Goal: Check status: Check status

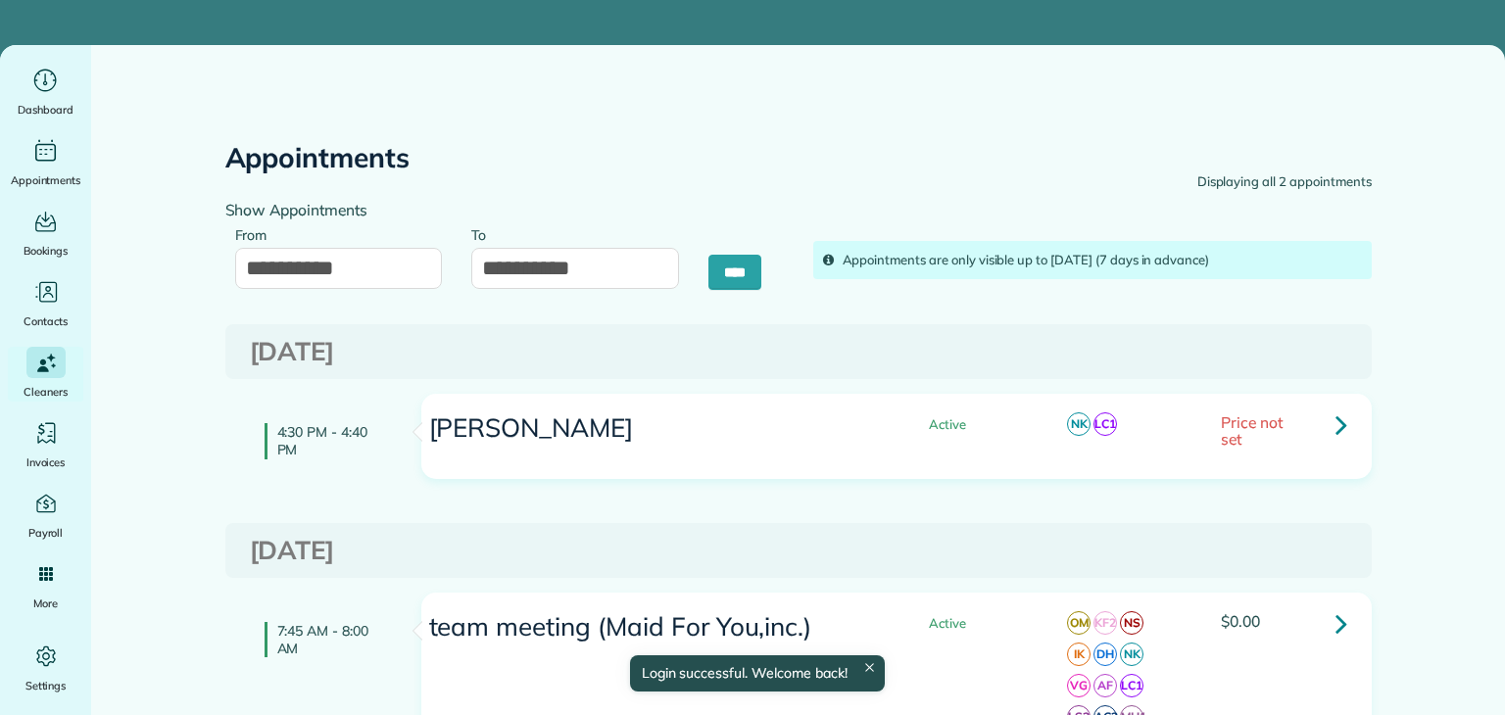
type input "**********"
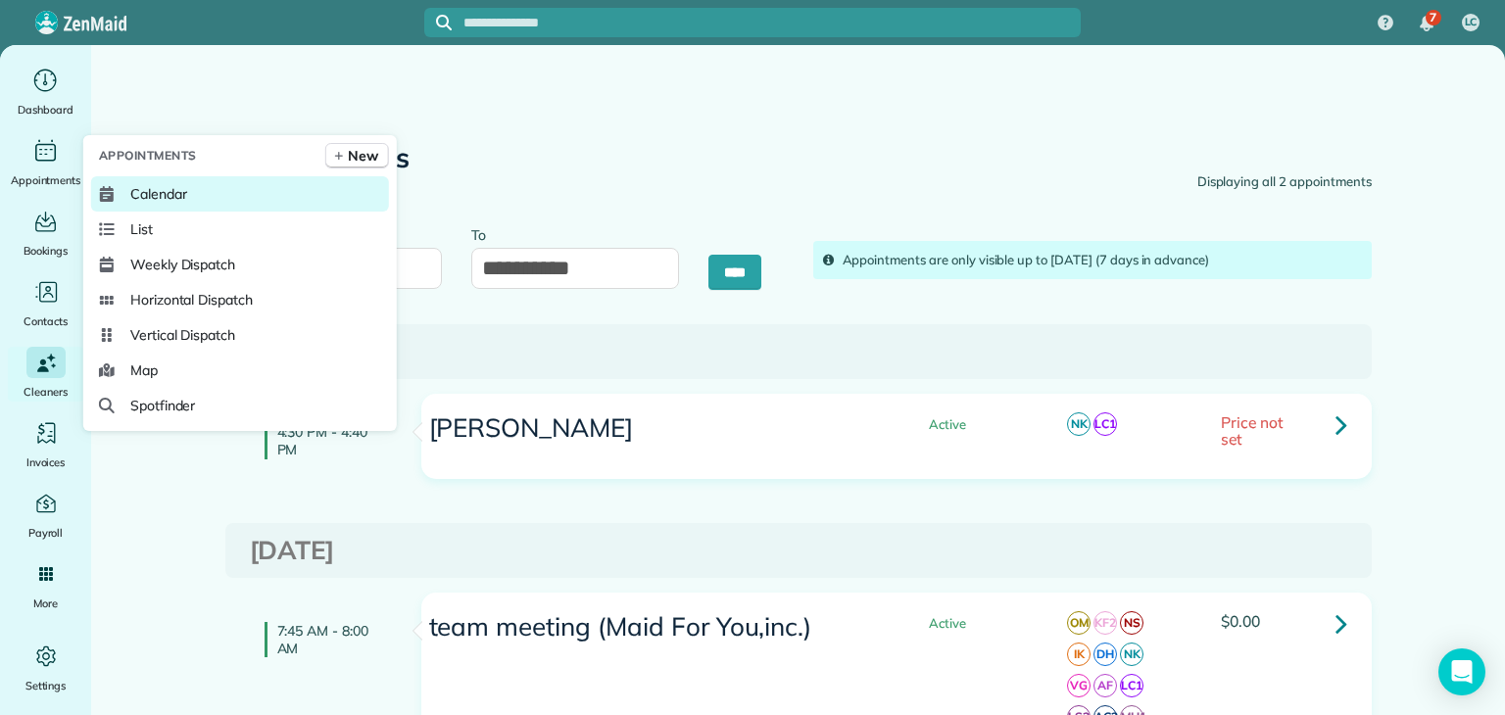
click at [155, 207] on link "Calendar" at bounding box center [240, 193] width 298 height 35
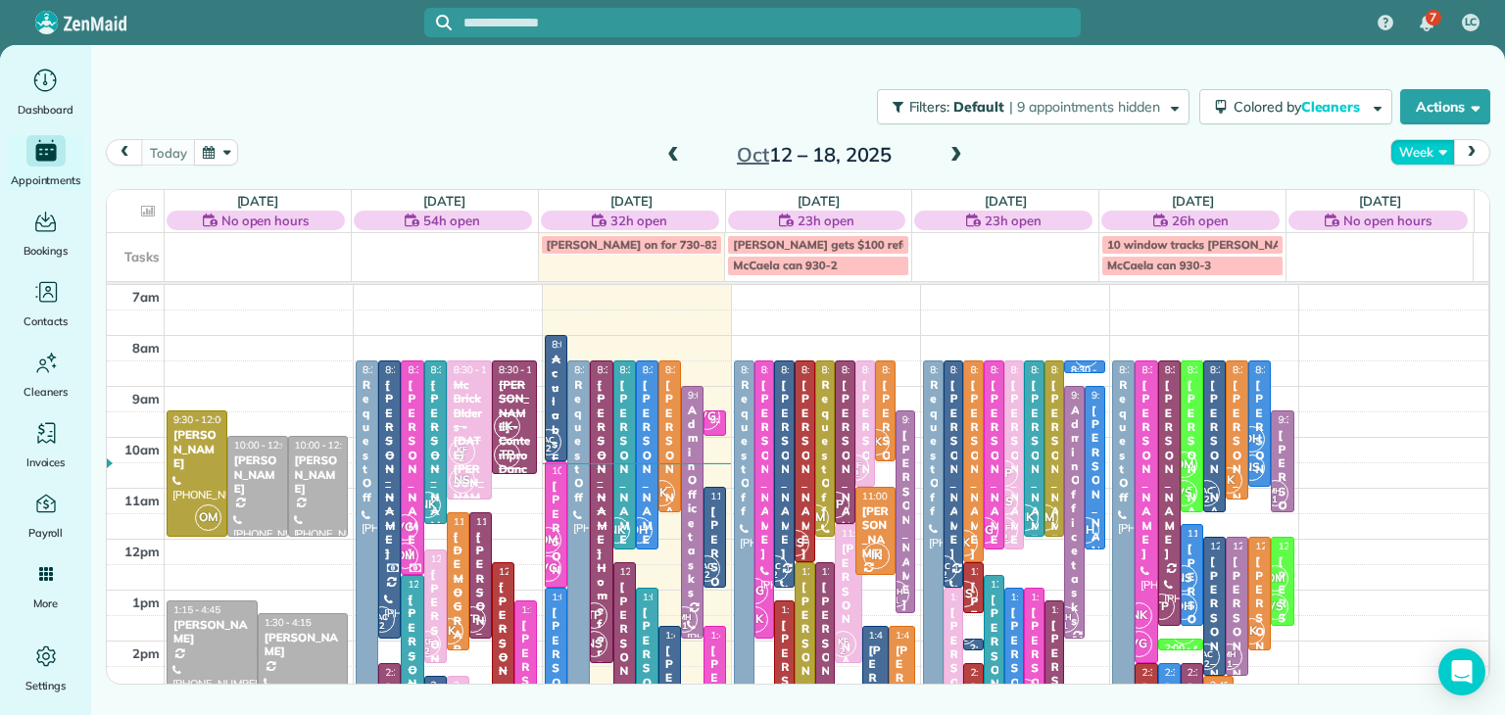
click at [1414, 154] on button "Week" at bounding box center [1422, 152] width 64 height 26
click at [962, 154] on span at bounding box center [957, 156] width 22 height 18
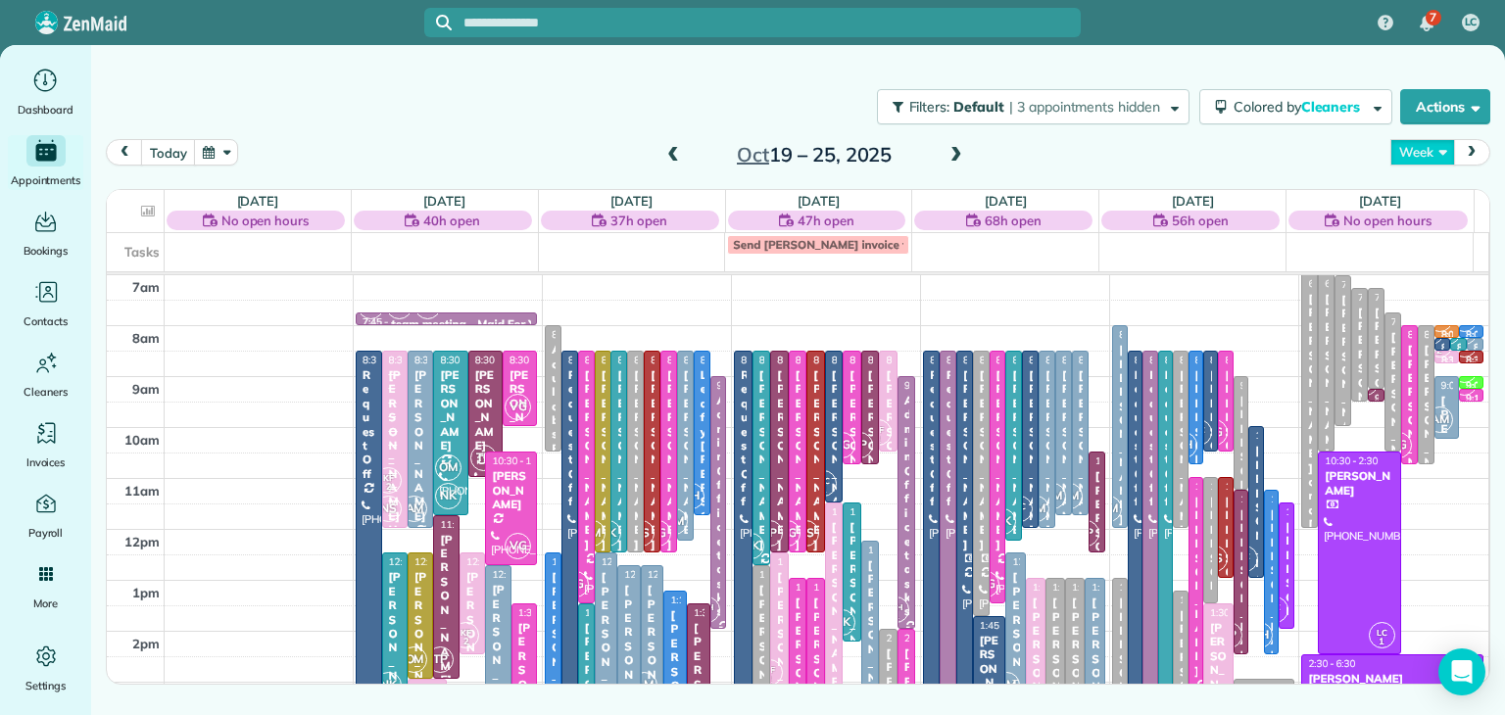
click at [1425, 162] on button "Week" at bounding box center [1422, 152] width 64 height 26
click at [1438, 200] on link "Day" at bounding box center [1468, 197] width 155 height 39
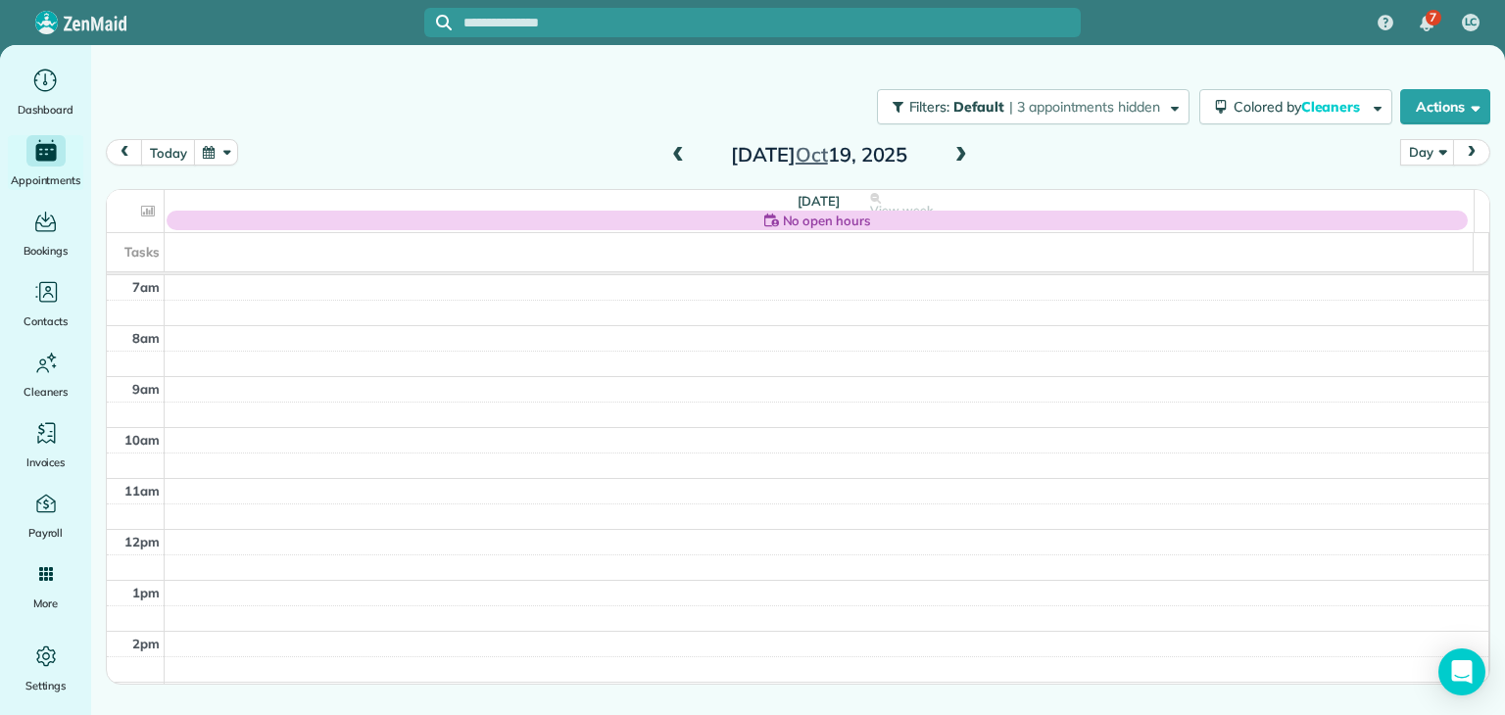
click at [965, 150] on span at bounding box center [961, 156] width 22 height 18
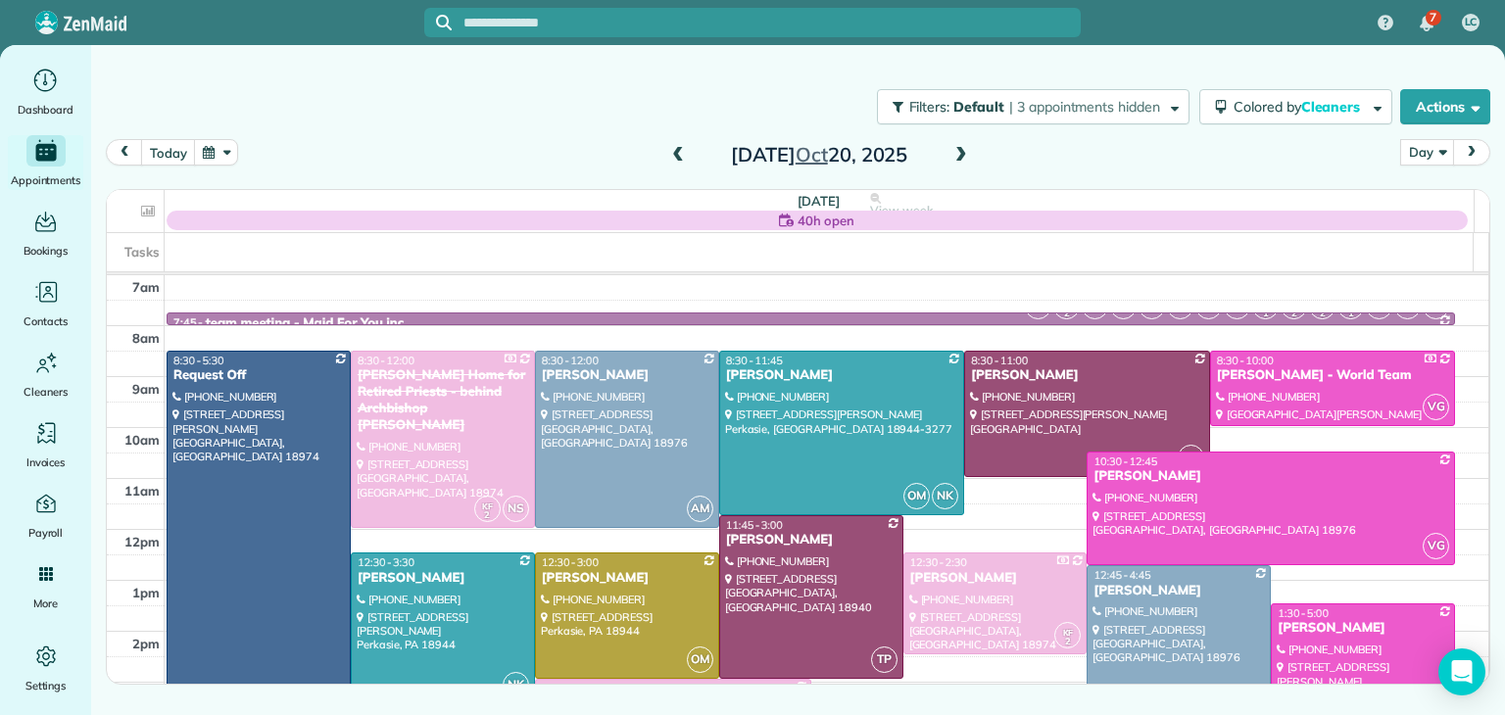
click at [674, 159] on span at bounding box center [678, 156] width 22 height 18
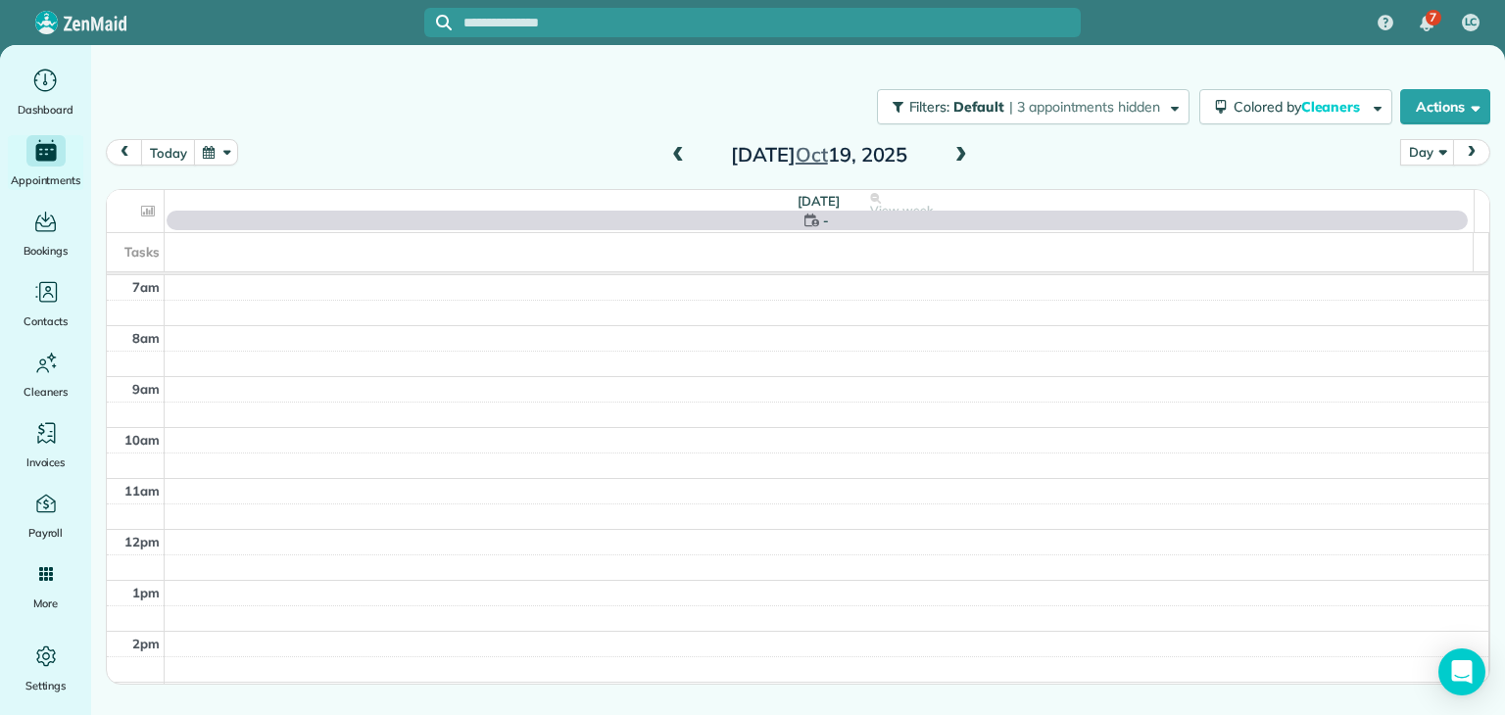
click at [674, 159] on span at bounding box center [678, 156] width 22 height 18
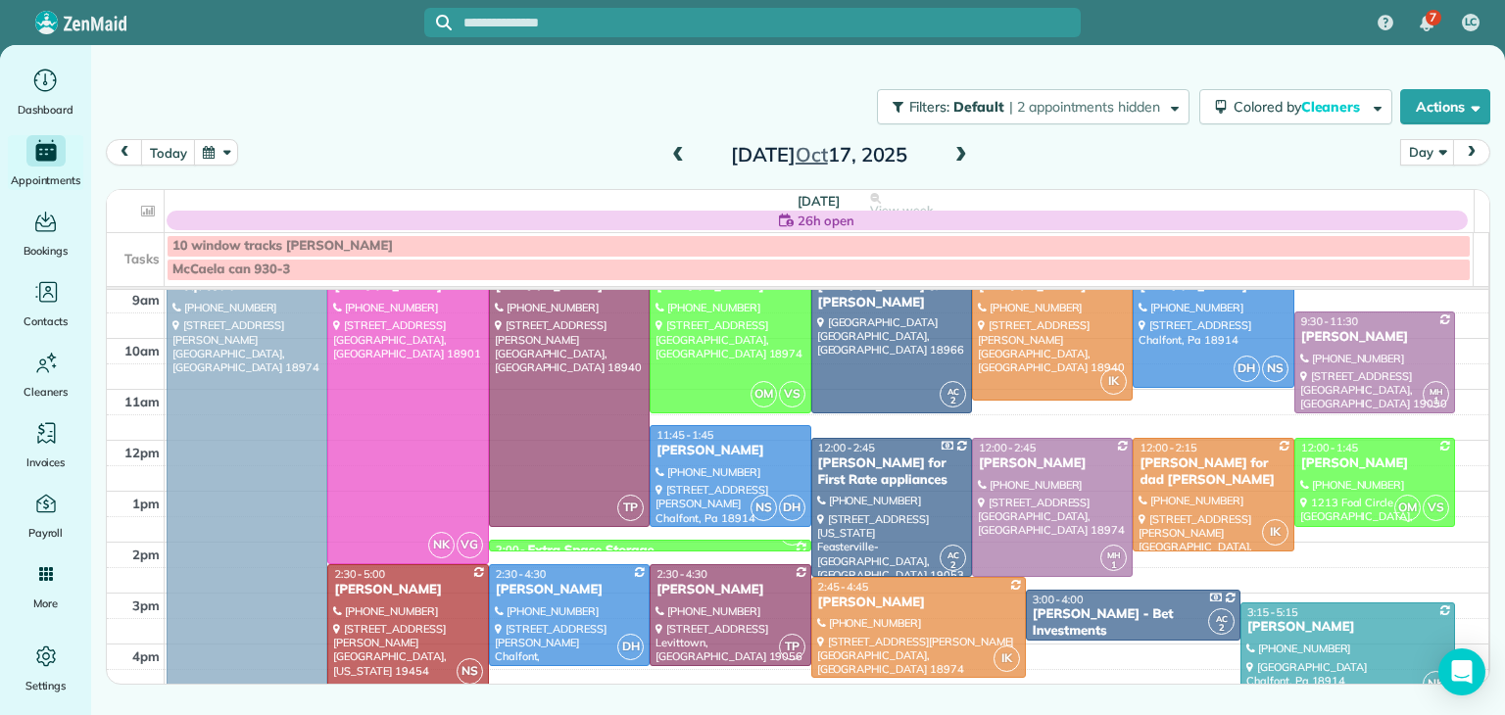
scroll to position [105, 0]
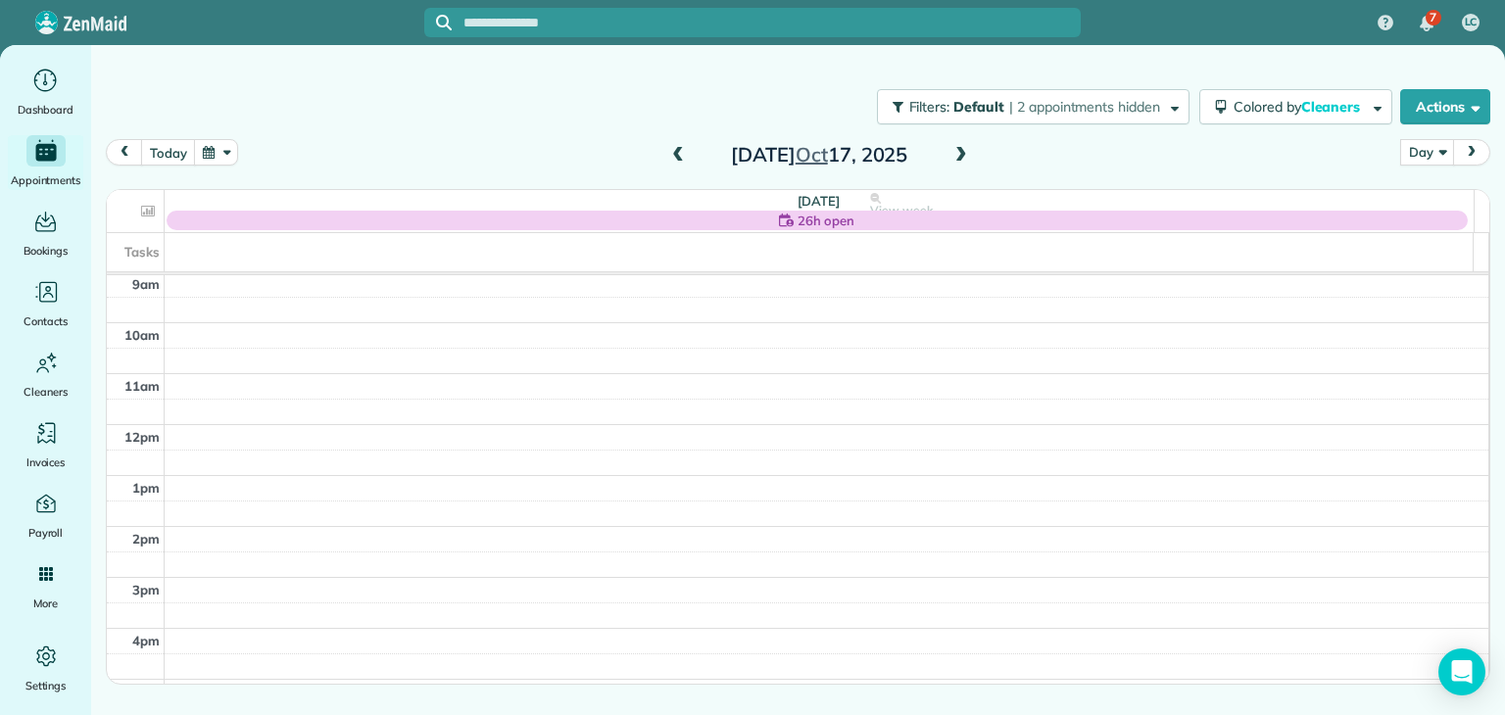
click at [674, 155] on span at bounding box center [678, 156] width 22 height 18
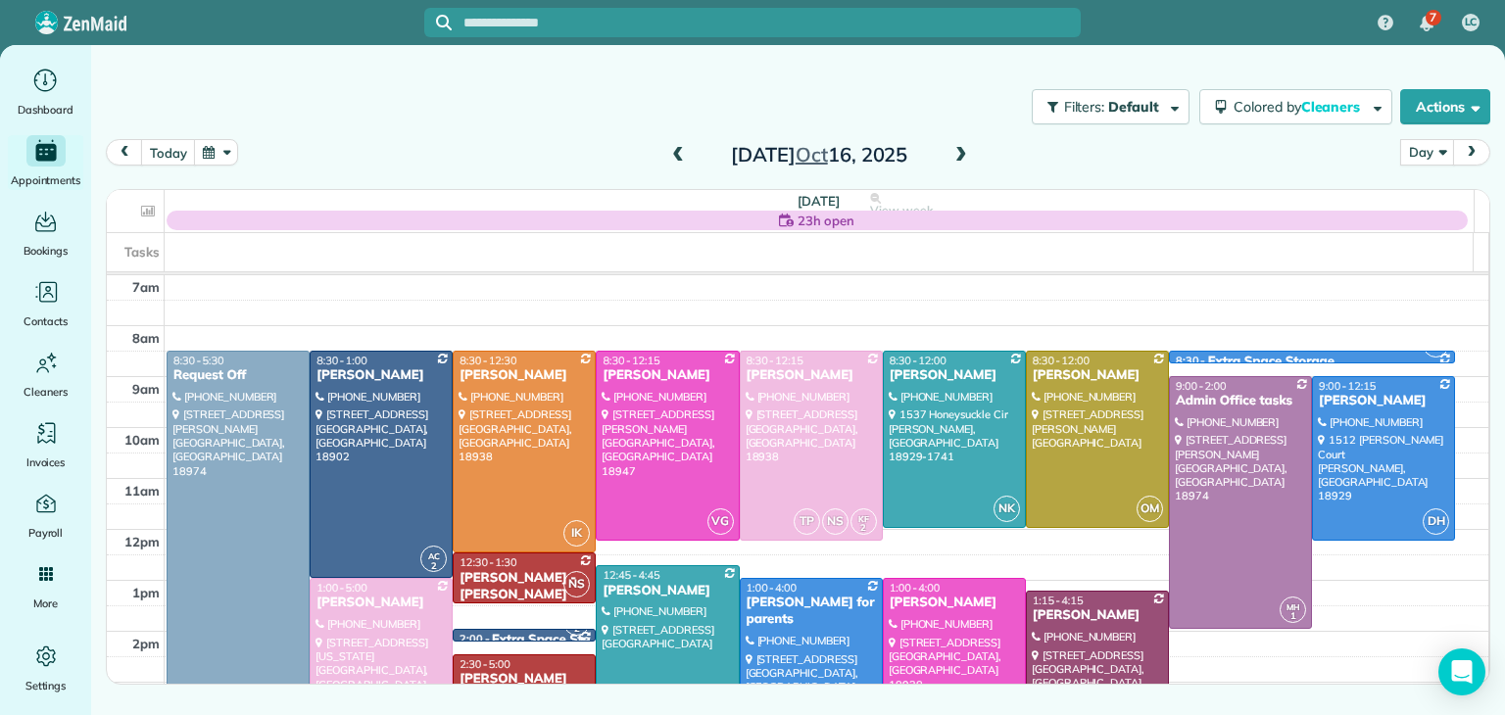
click at [674, 155] on span at bounding box center [678, 156] width 22 height 18
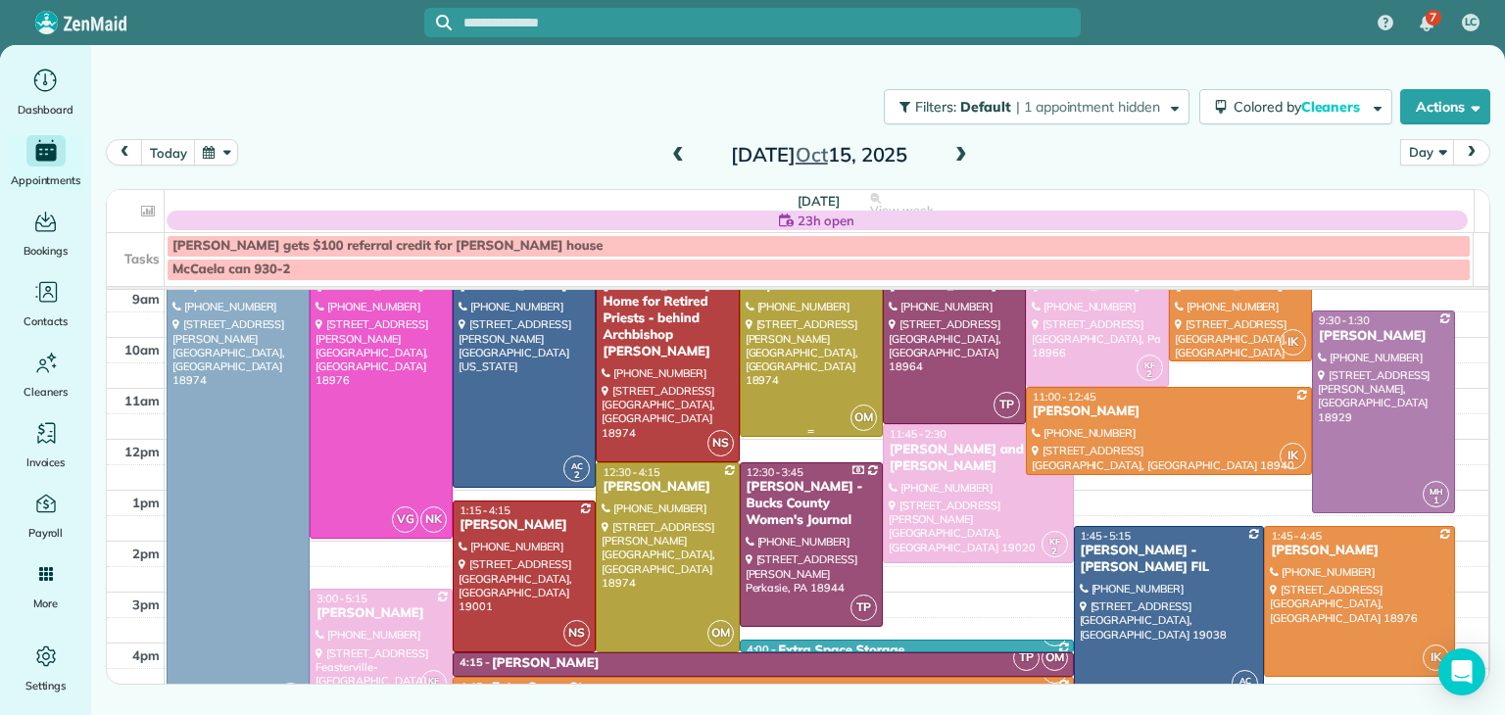
scroll to position [106, 0]
click at [1341, 588] on div at bounding box center [1359, 601] width 189 height 150
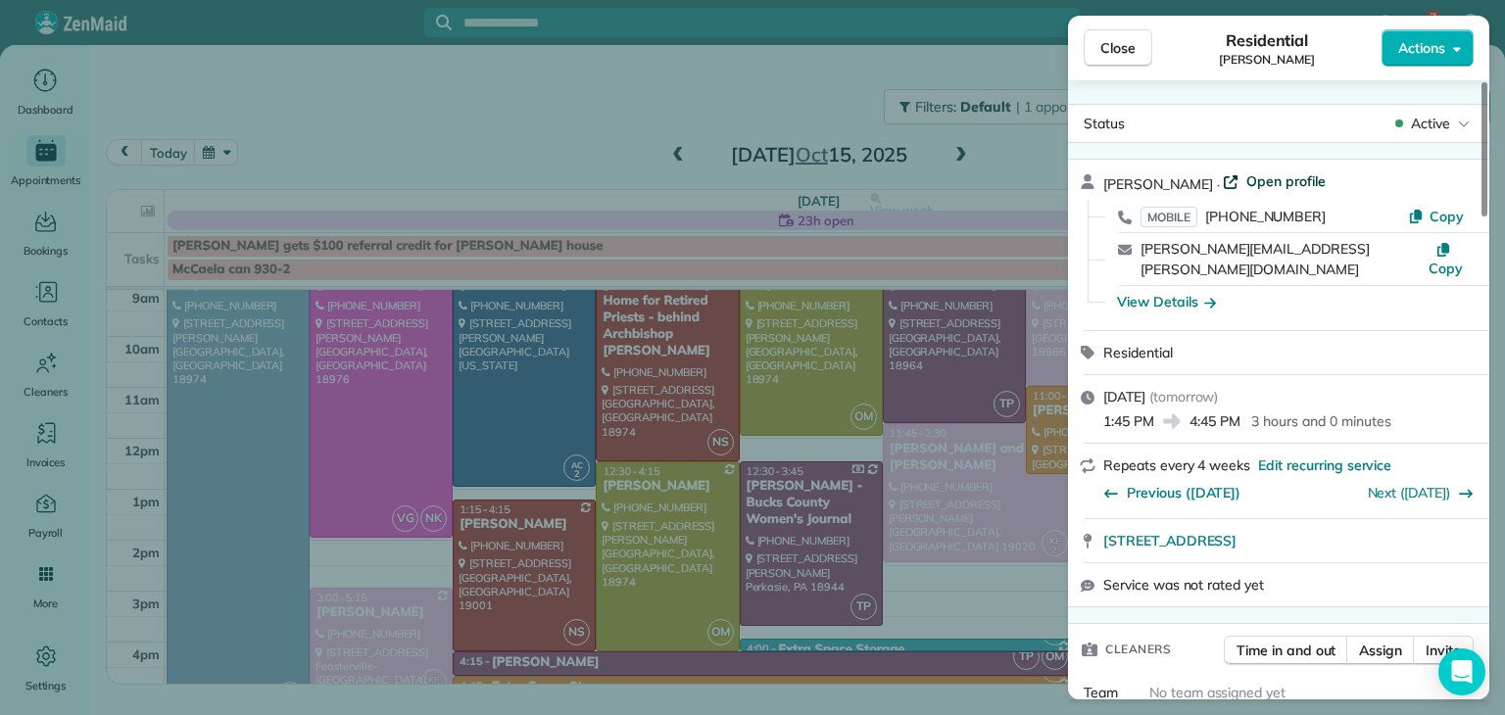
click at [1260, 181] on span "Open profile" at bounding box center [1285, 181] width 79 height 20
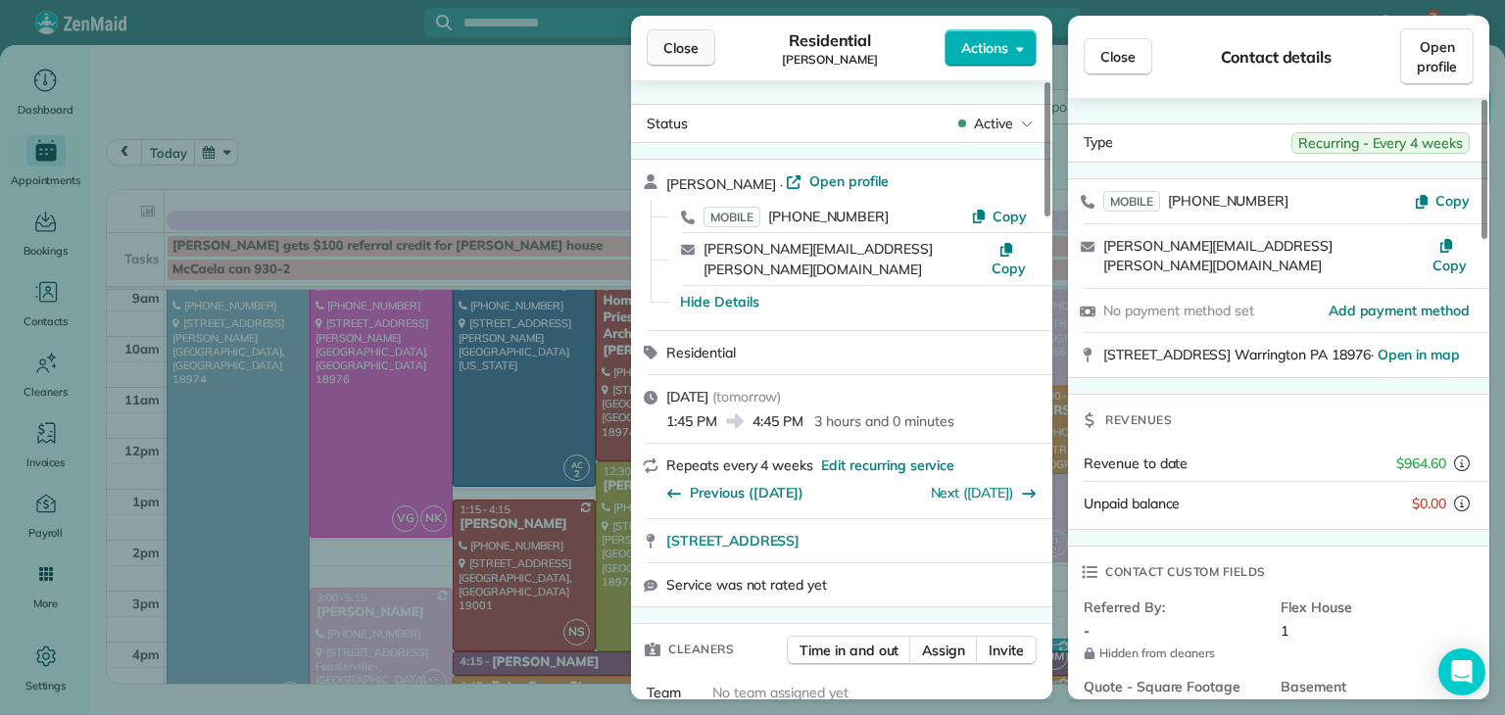
click at [705, 42] on button "Close" at bounding box center [681, 47] width 69 height 37
